Goal: Task Accomplishment & Management: Complete application form

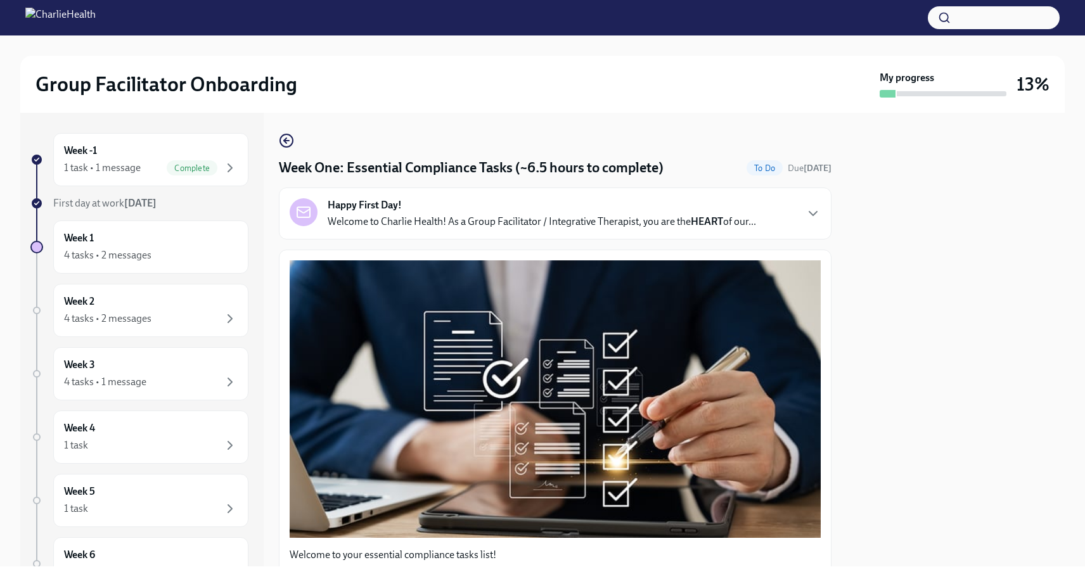
scroll to position [2921, 0]
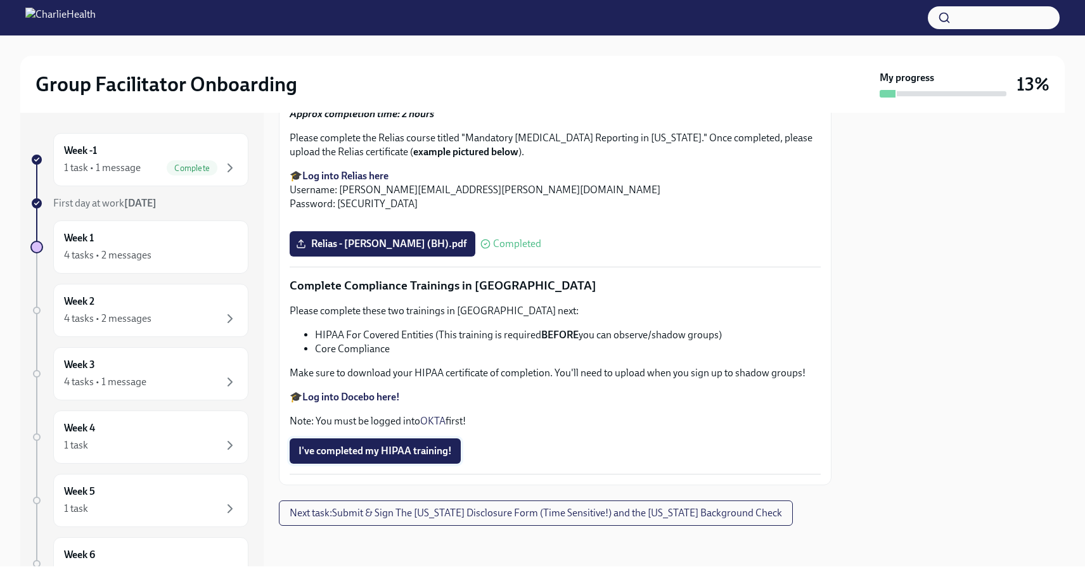
click at [410, 451] on span "I've completed my HIPAA training!" at bounding box center [374, 451] width 153 height 13
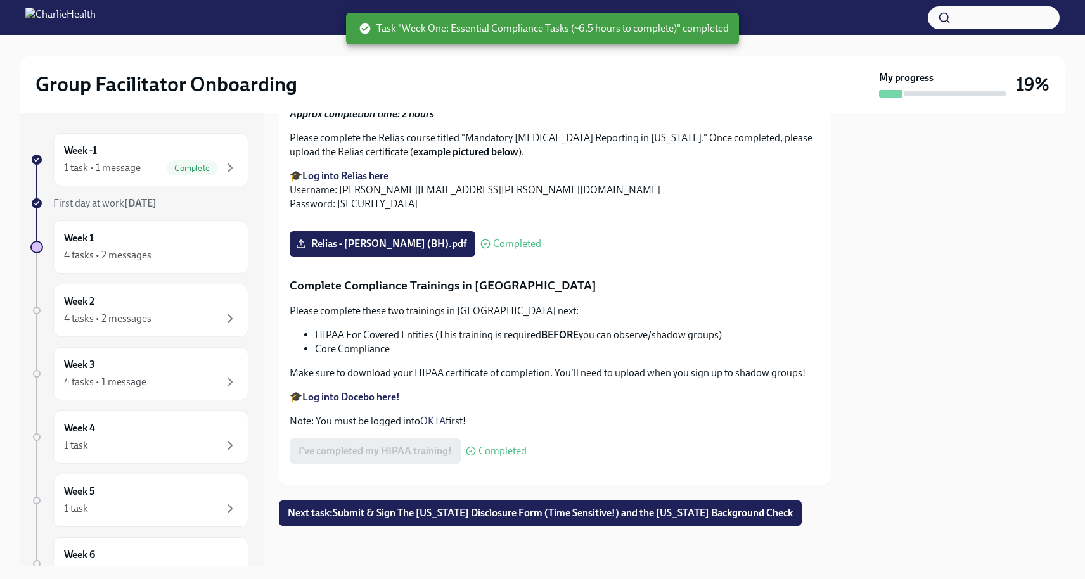
scroll to position [0, 0]
click at [509, 519] on span "Next task : Submit & Sign The [US_STATE] Disclosure Form (Time Sensitive!) and …" at bounding box center [540, 513] width 505 height 13
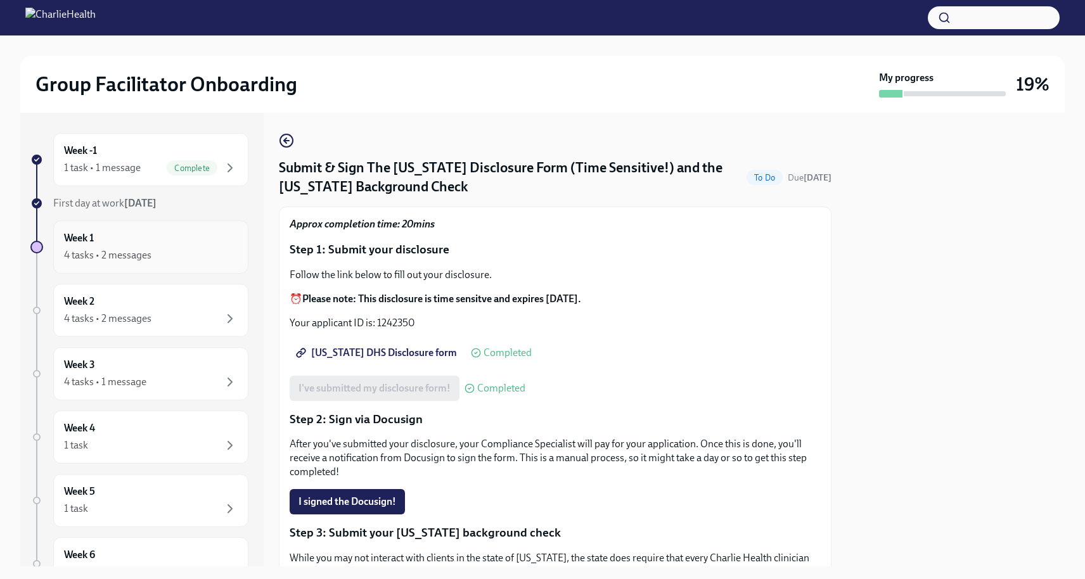
click at [160, 251] on div "4 tasks • 2 messages" at bounding box center [151, 255] width 174 height 15
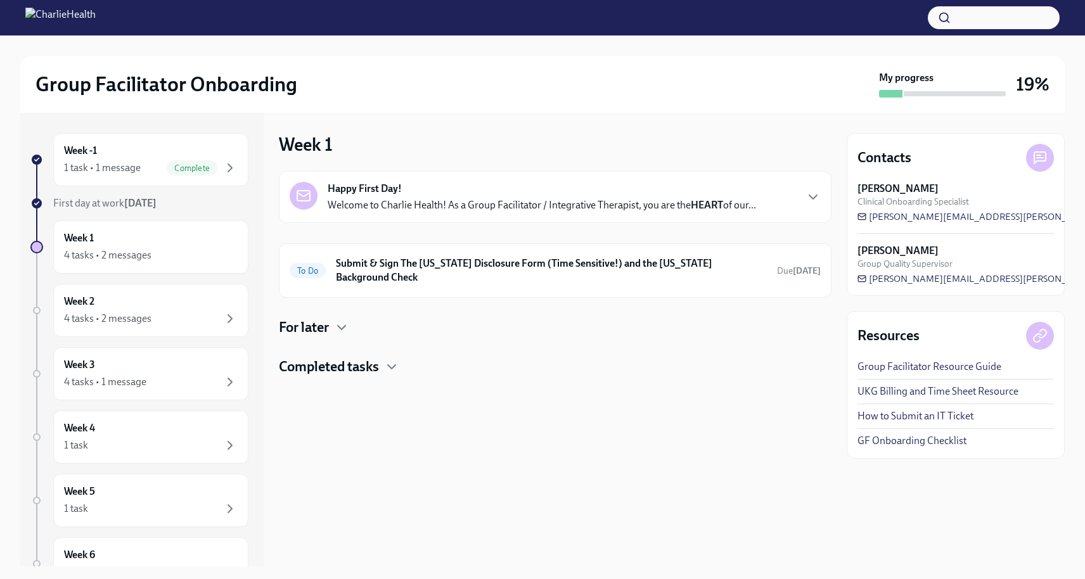
click at [477, 195] on div "Happy First Day! Welcome to Charlie Health! As a Group Facilitator / Integrativ…" at bounding box center [542, 197] width 428 height 30
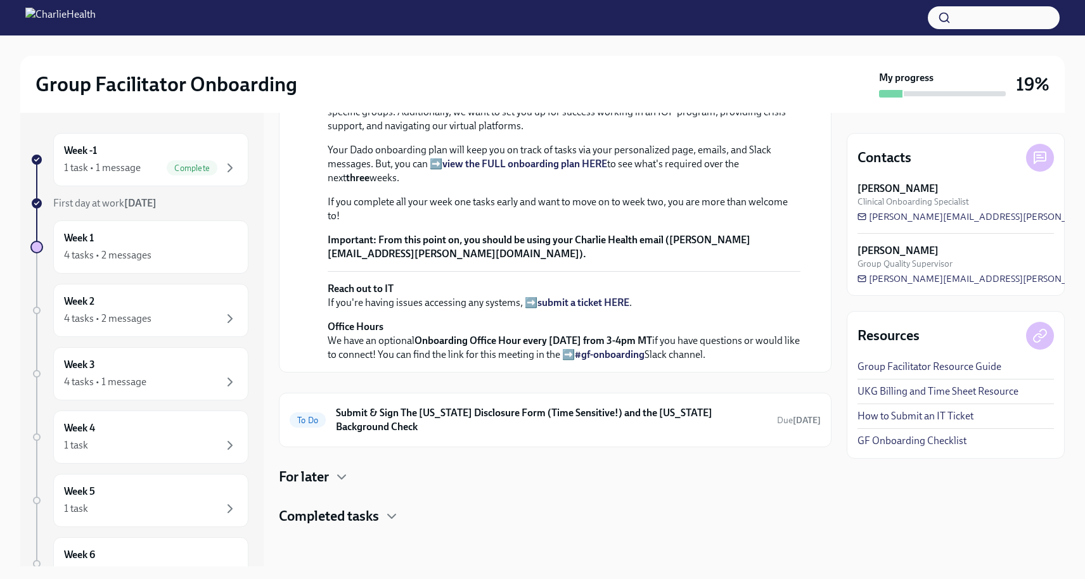
scroll to position [417, 0]
click at [485, 409] on h6 "Submit & Sign The [US_STATE] Disclosure Form (Time Sensitive!) and the [US_STAT…" at bounding box center [551, 420] width 431 height 28
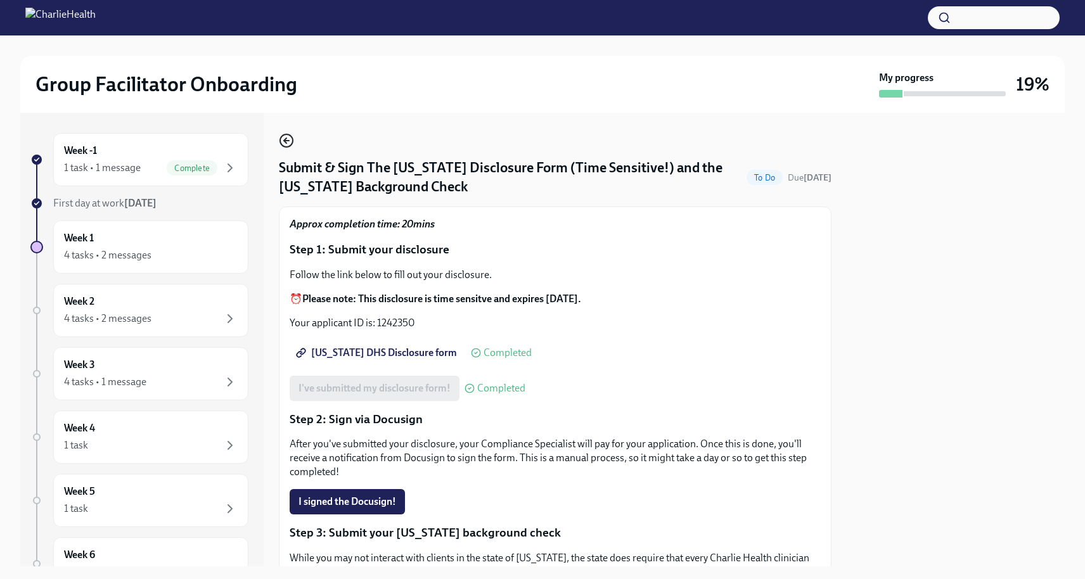
click at [288, 138] on icon "button" at bounding box center [286, 140] width 15 height 15
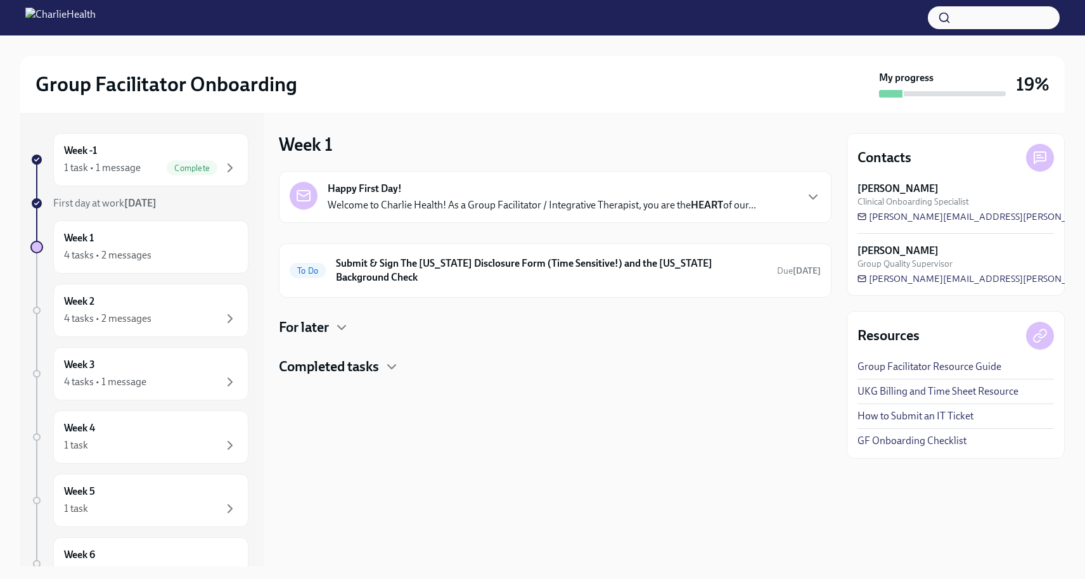
click at [382, 357] on div "Completed tasks" at bounding box center [555, 366] width 553 height 19
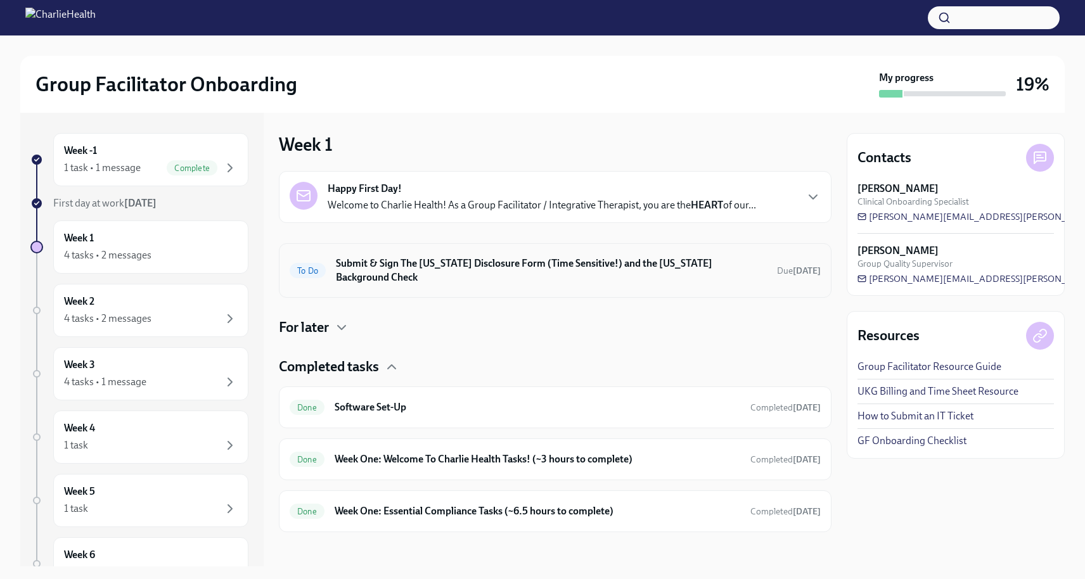
click at [492, 262] on h6 "Submit & Sign The [US_STATE] Disclosure Form (Time Sensitive!) and the [US_STAT…" at bounding box center [551, 271] width 431 height 28
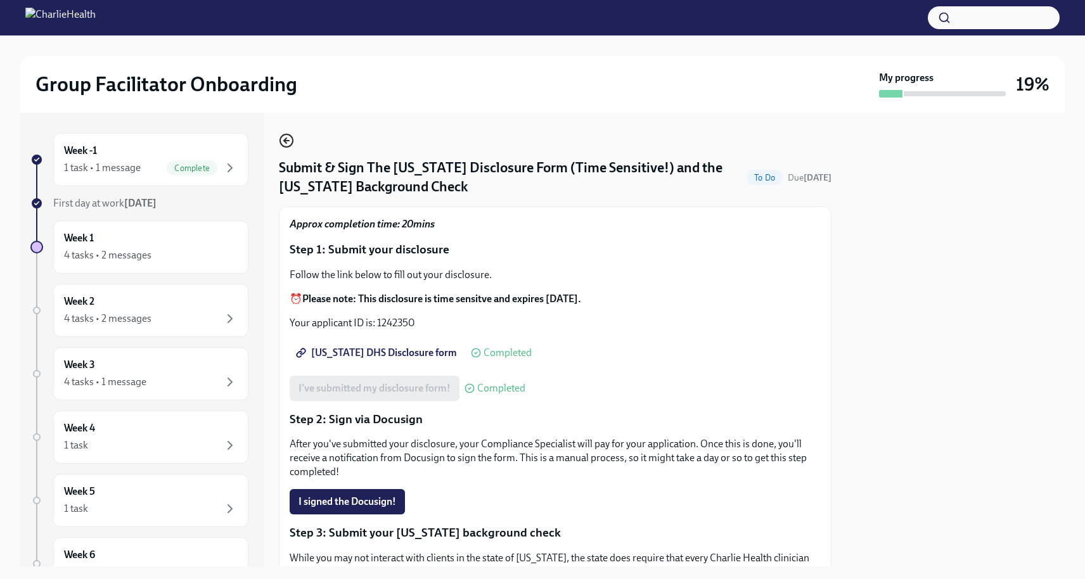
click at [284, 141] on icon "button" at bounding box center [285, 140] width 3 height 5
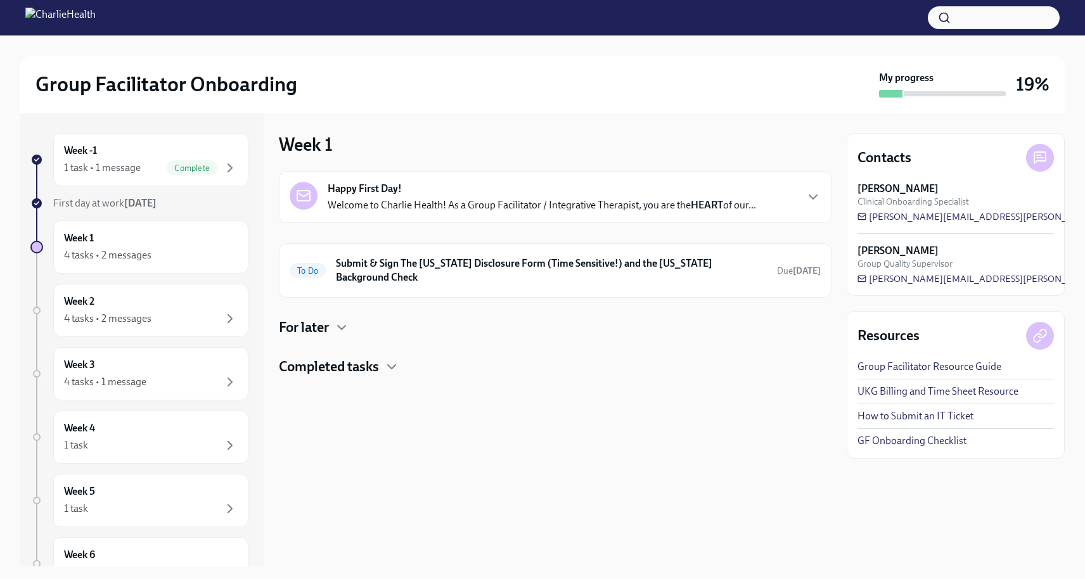
click at [456, 198] on div "Happy First Day! Welcome to Charlie Health! As a Group Facilitator / Integrativ…" at bounding box center [542, 197] width 428 height 30
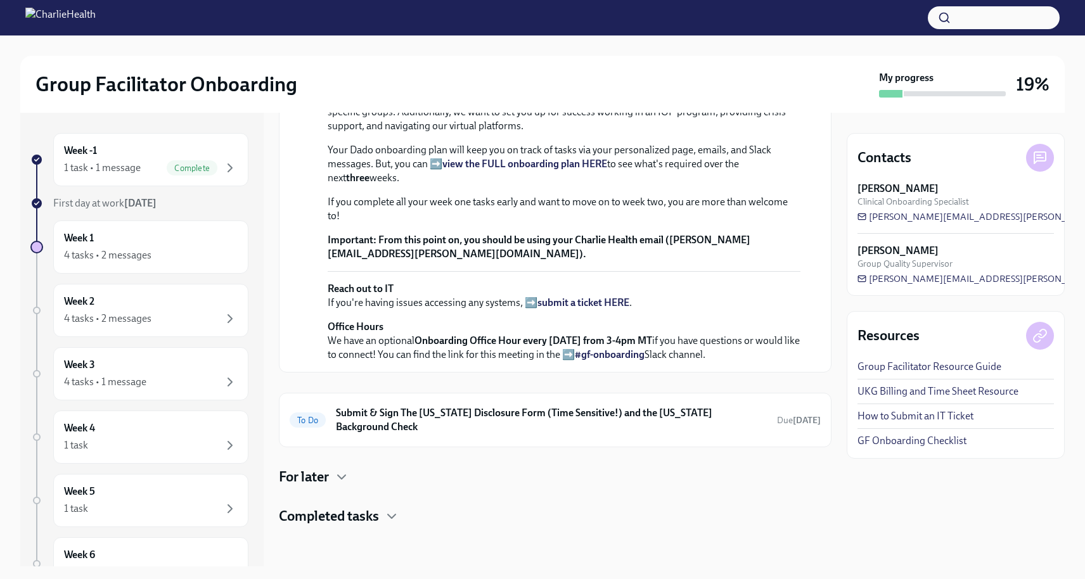
scroll to position [417, 0]
click at [366, 508] on h4 "Completed tasks" at bounding box center [329, 516] width 100 height 19
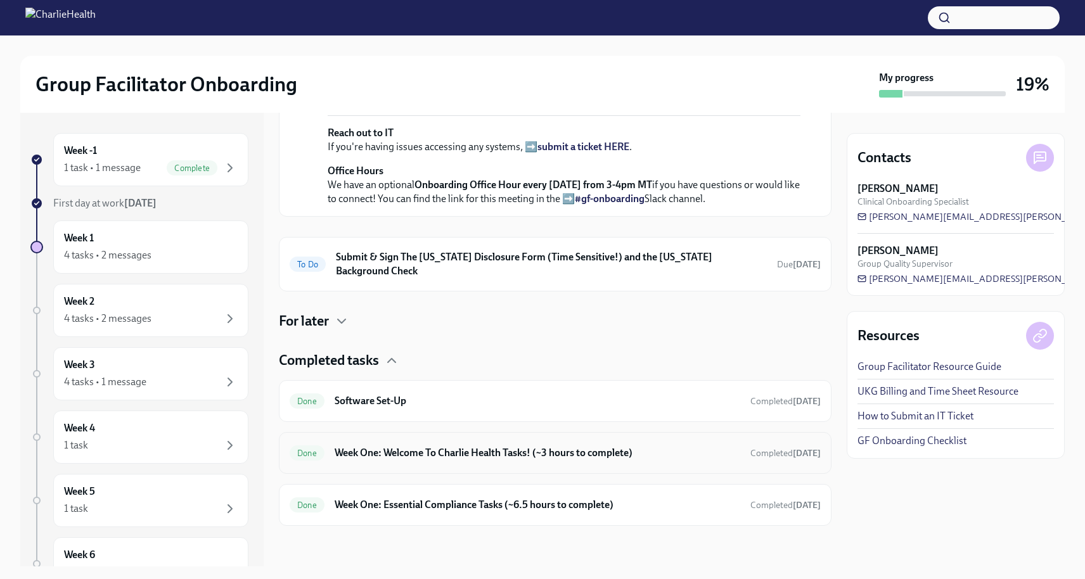
scroll to position [573, 0]
click at [445, 461] on div "Done Week One: Welcome To Charlie Health Tasks! (~3 hours to complete) Complete…" at bounding box center [555, 453] width 531 height 20
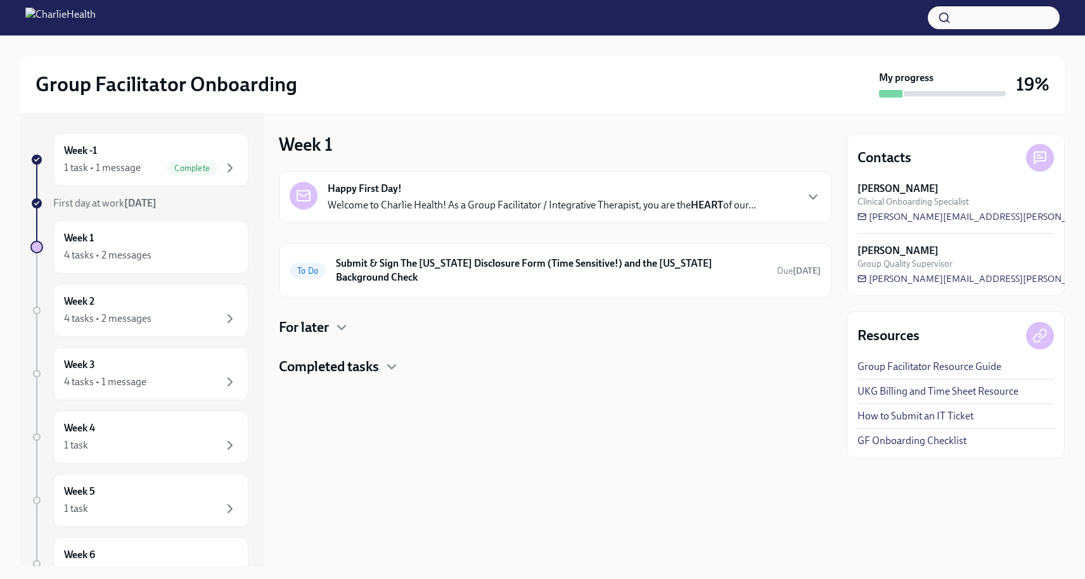
click at [502, 203] on p "Welcome to Charlie Health! As a Group Facilitator / Integrative Therapist, you …" at bounding box center [542, 205] width 428 height 14
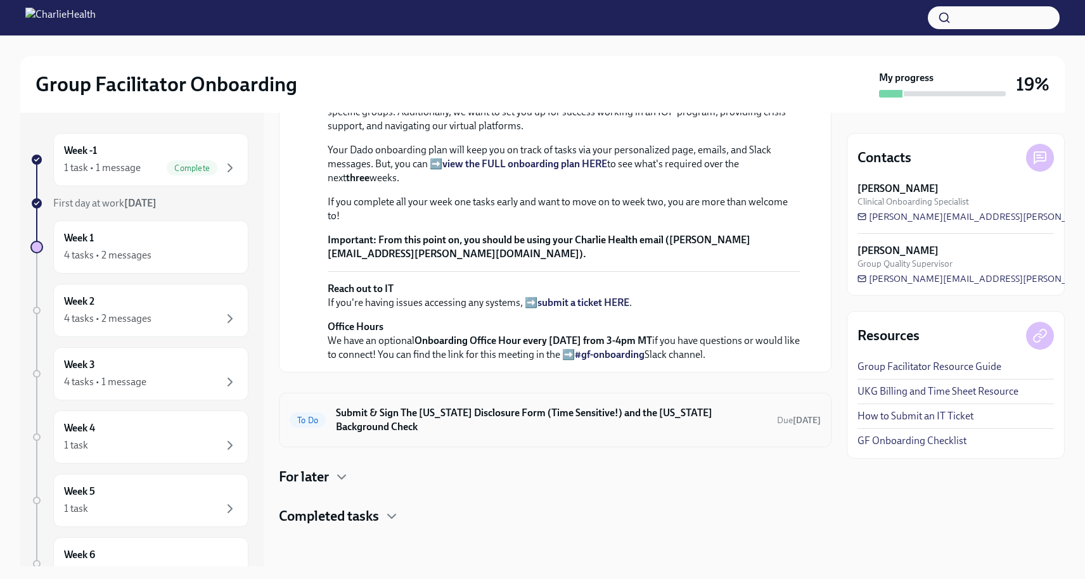
scroll to position [417, 0]
click at [344, 504] on div "Happy First Day! [DATE] Welcome to Charlie Health! As a Group Facilitator / Int…" at bounding box center [555, 237] width 553 height 577
click at [344, 516] on h4 "Completed tasks" at bounding box center [329, 516] width 100 height 19
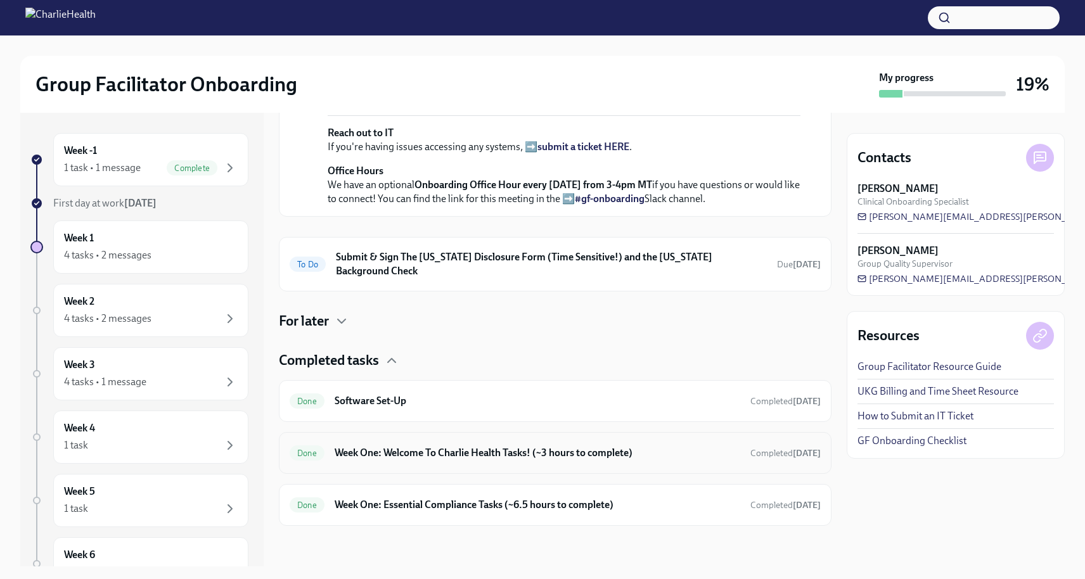
scroll to position [573, 0]
click at [504, 445] on div "Done Week One: Welcome To Charlie Health Tasks! (~3 hours to complete) Complete…" at bounding box center [555, 453] width 531 height 20
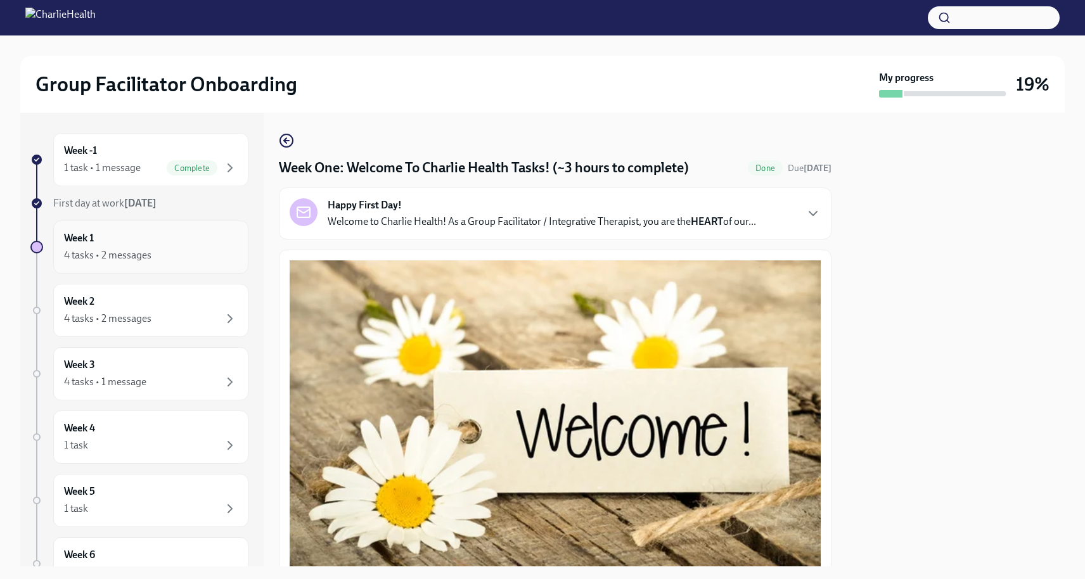
click at [175, 255] on div "4 tasks • 2 messages" at bounding box center [151, 255] width 174 height 15
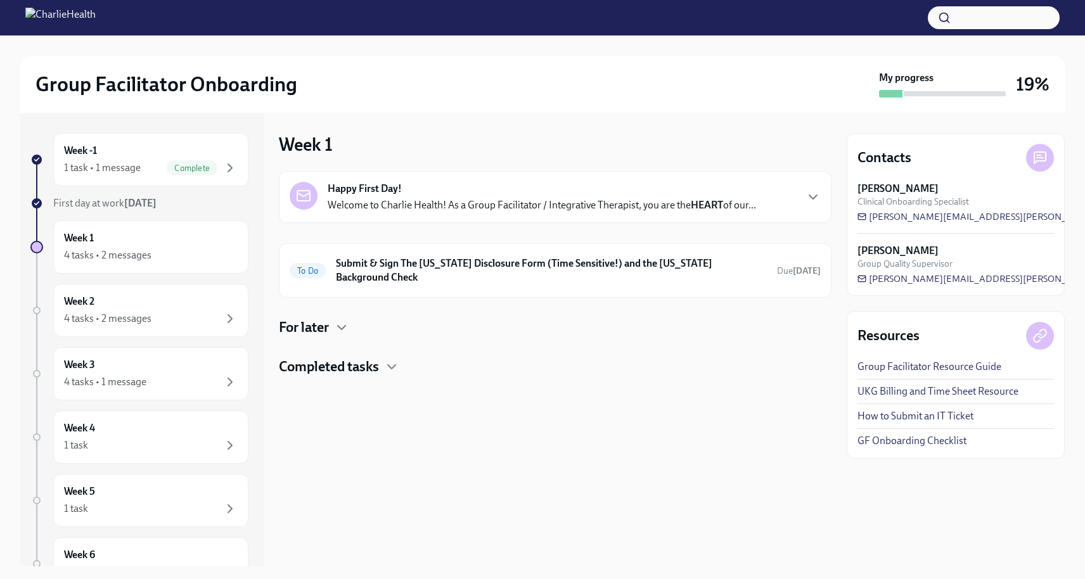
click at [358, 357] on h4 "Completed tasks" at bounding box center [329, 366] width 100 height 19
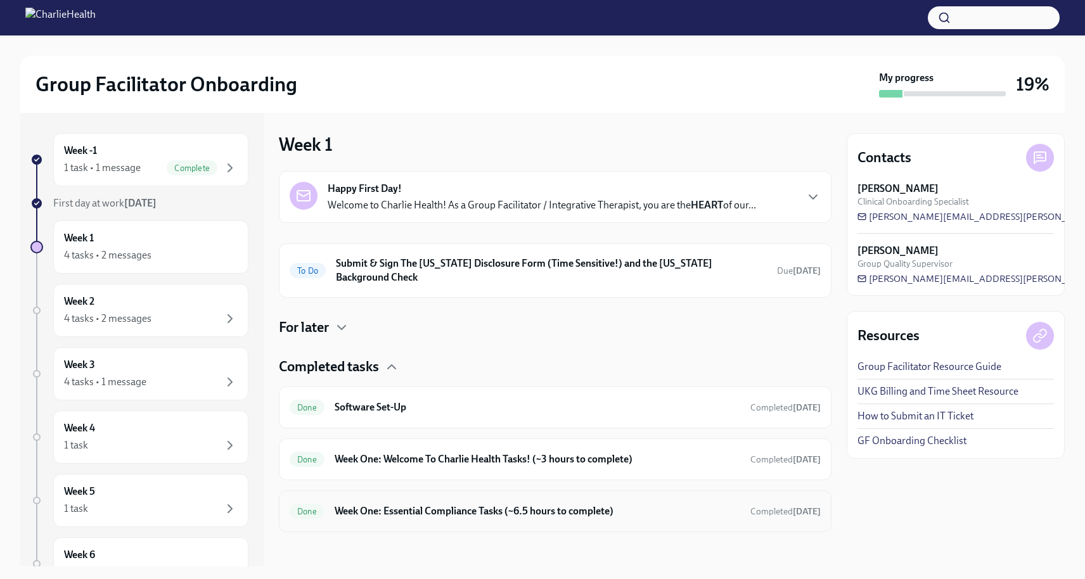
click at [441, 504] on h6 "Week One: Essential Compliance Tasks (~6.5 hours to complete)" at bounding box center [538, 511] width 406 height 14
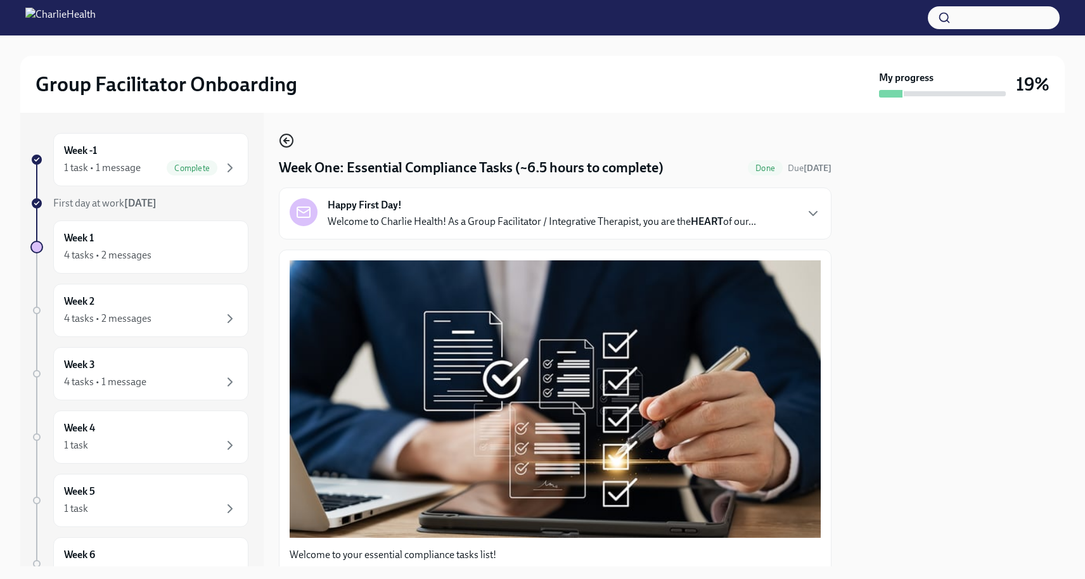
click at [288, 139] on icon "button" at bounding box center [286, 140] width 15 height 15
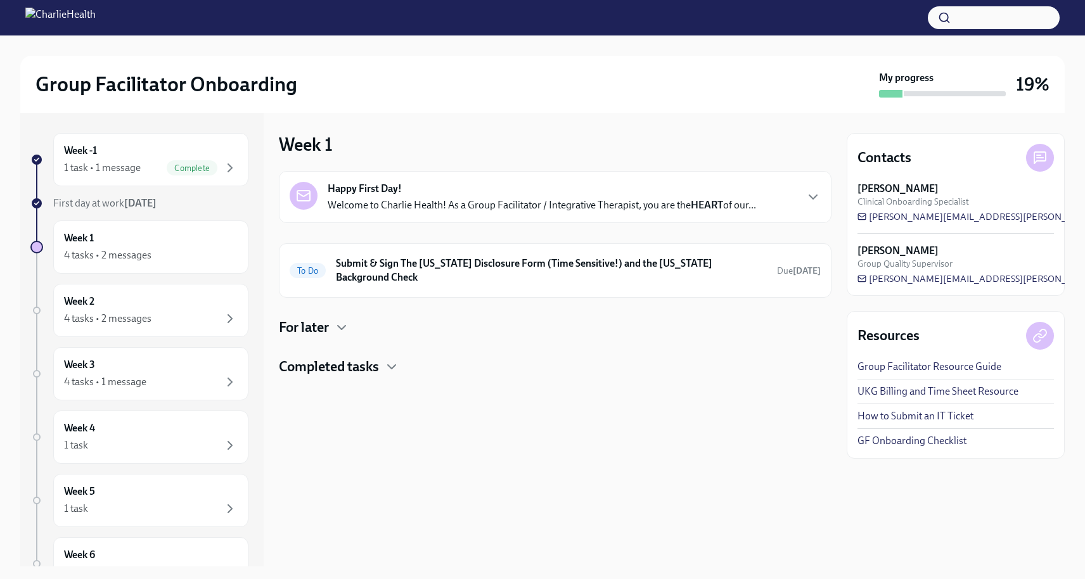
click at [353, 357] on h4 "Completed tasks" at bounding box center [329, 366] width 100 height 19
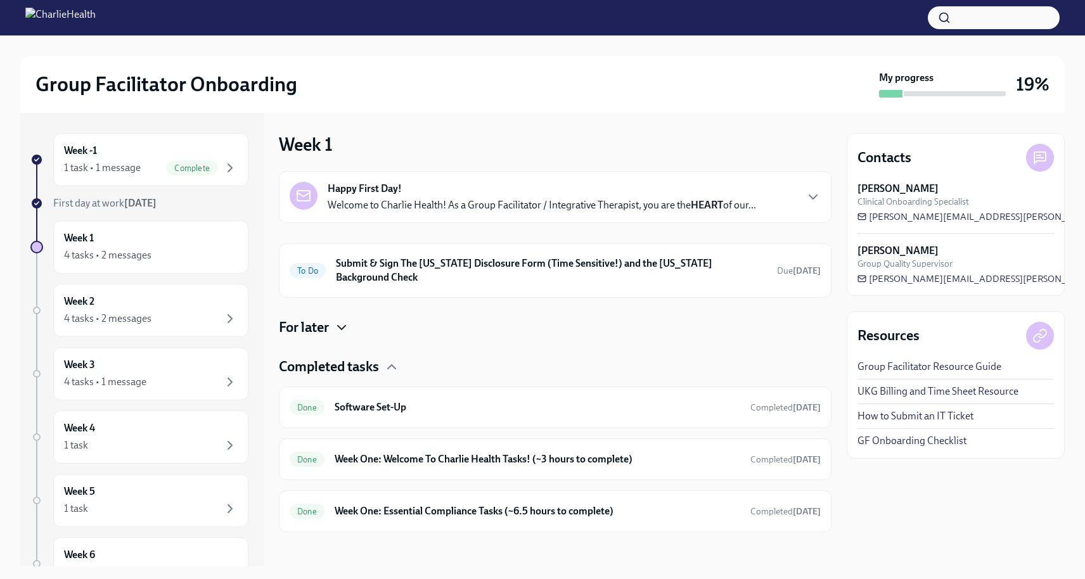
click at [335, 320] on icon "button" at bounding box center [341, 327] width 15 height 15
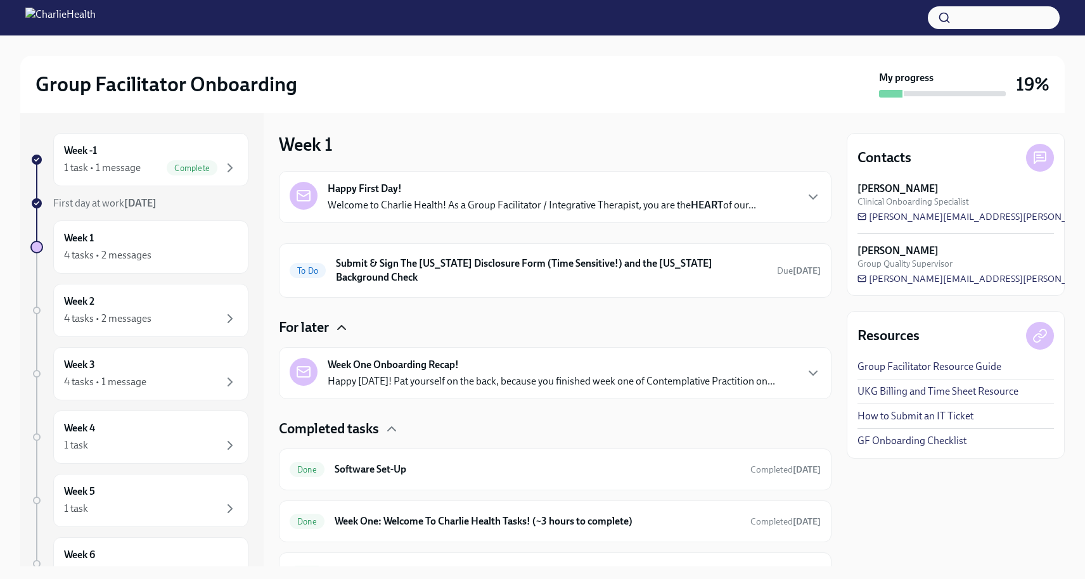
click at [372, 368] on strong "Week One Onboarding Recap!" at bounding box center [393, 365] width 131 height 14
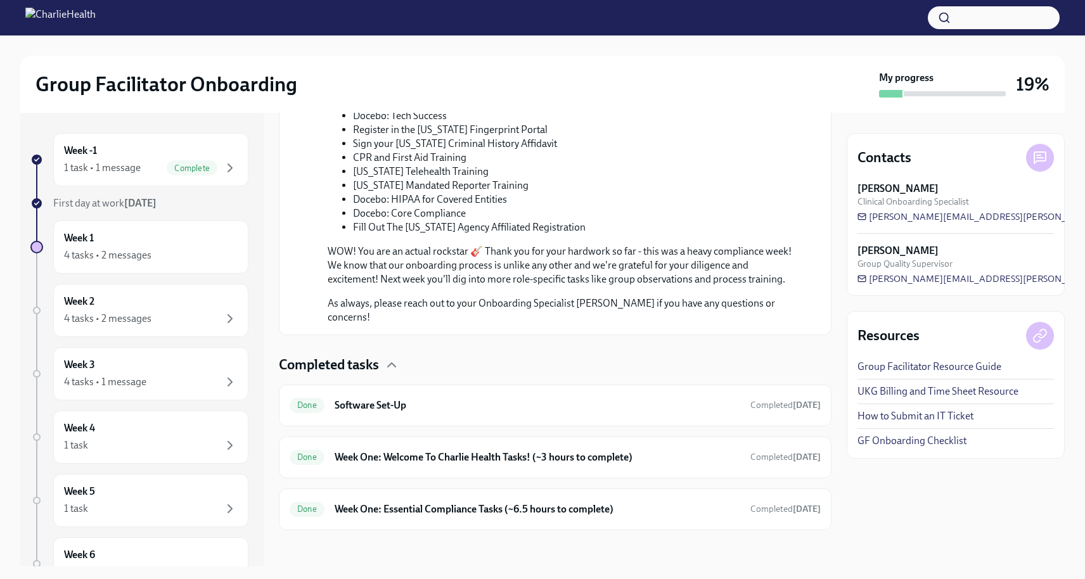
scroll to position [767, 0]
click at [620, 513] on div "Done Week One: Essential Compliance Tasks (~6.5 hours to complete) Completed [D…" at bounding box center [555, 511] width 531 height 20
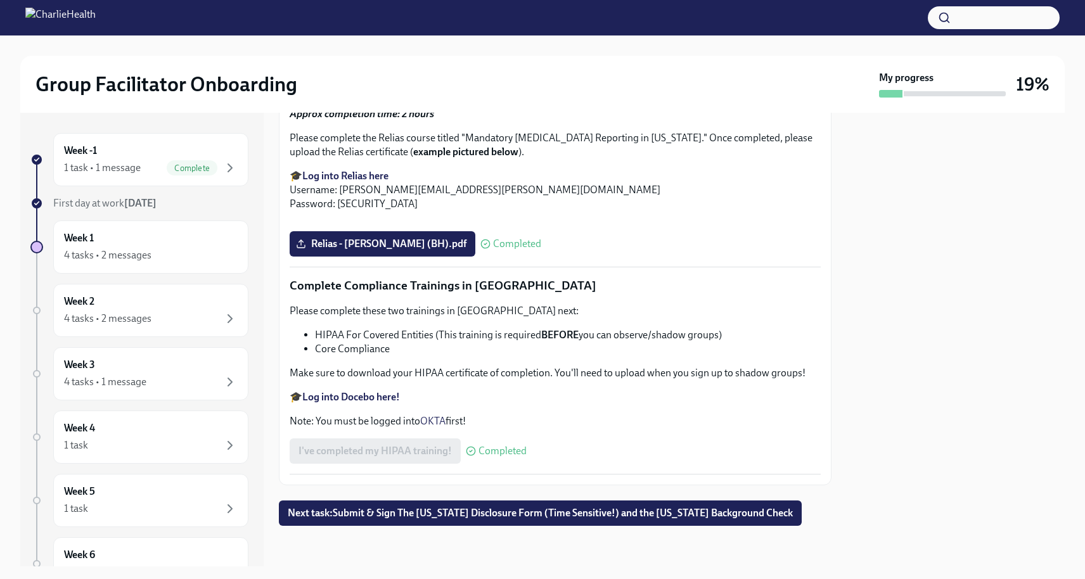
scroll to position [2921, 0]
